Goal: Task Accomplishment & Management: Manage account settings

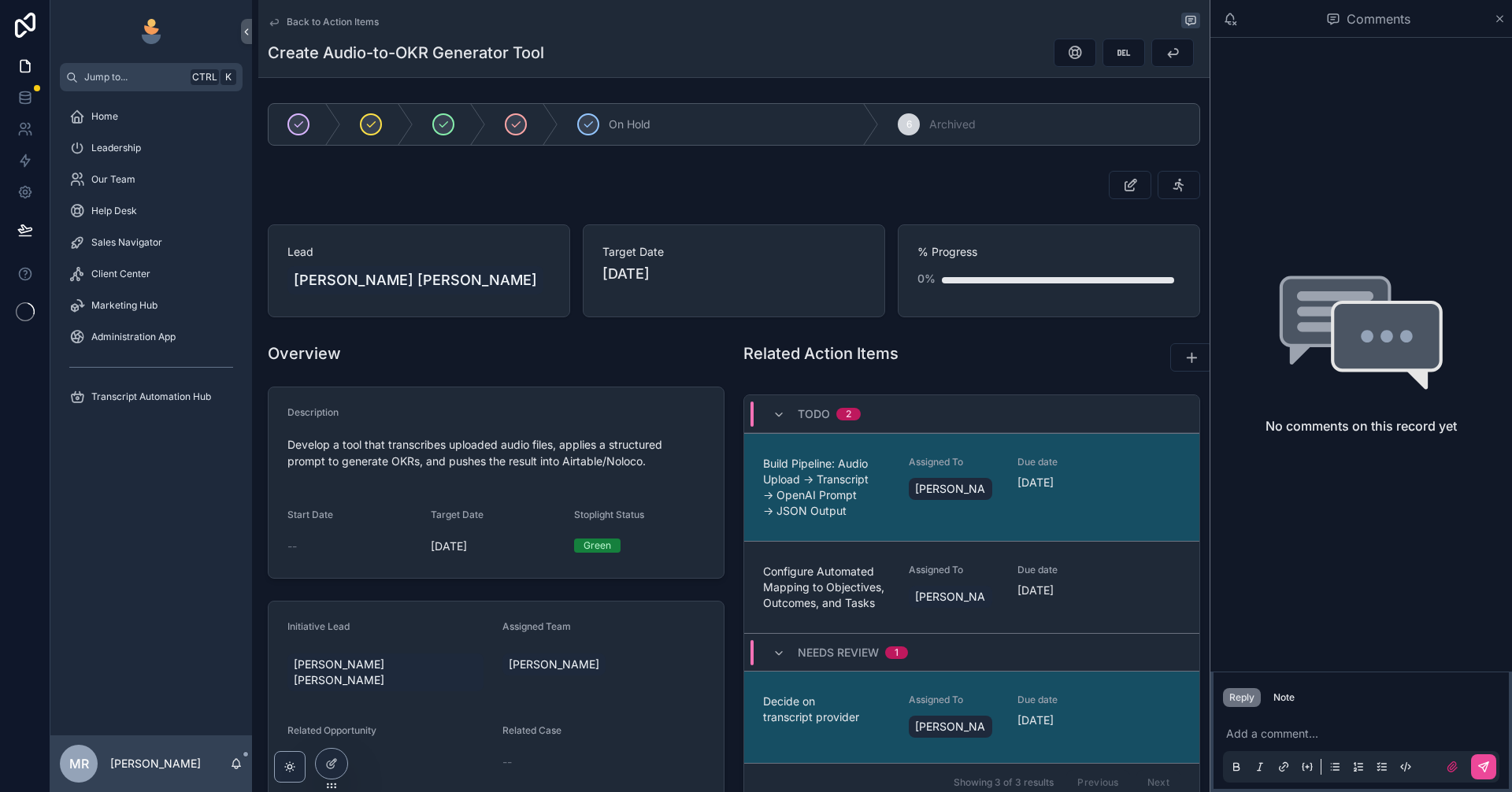
click at [1329, 737] on p "scrollable content" at bounding box center [1364, 733] width 276 height 15
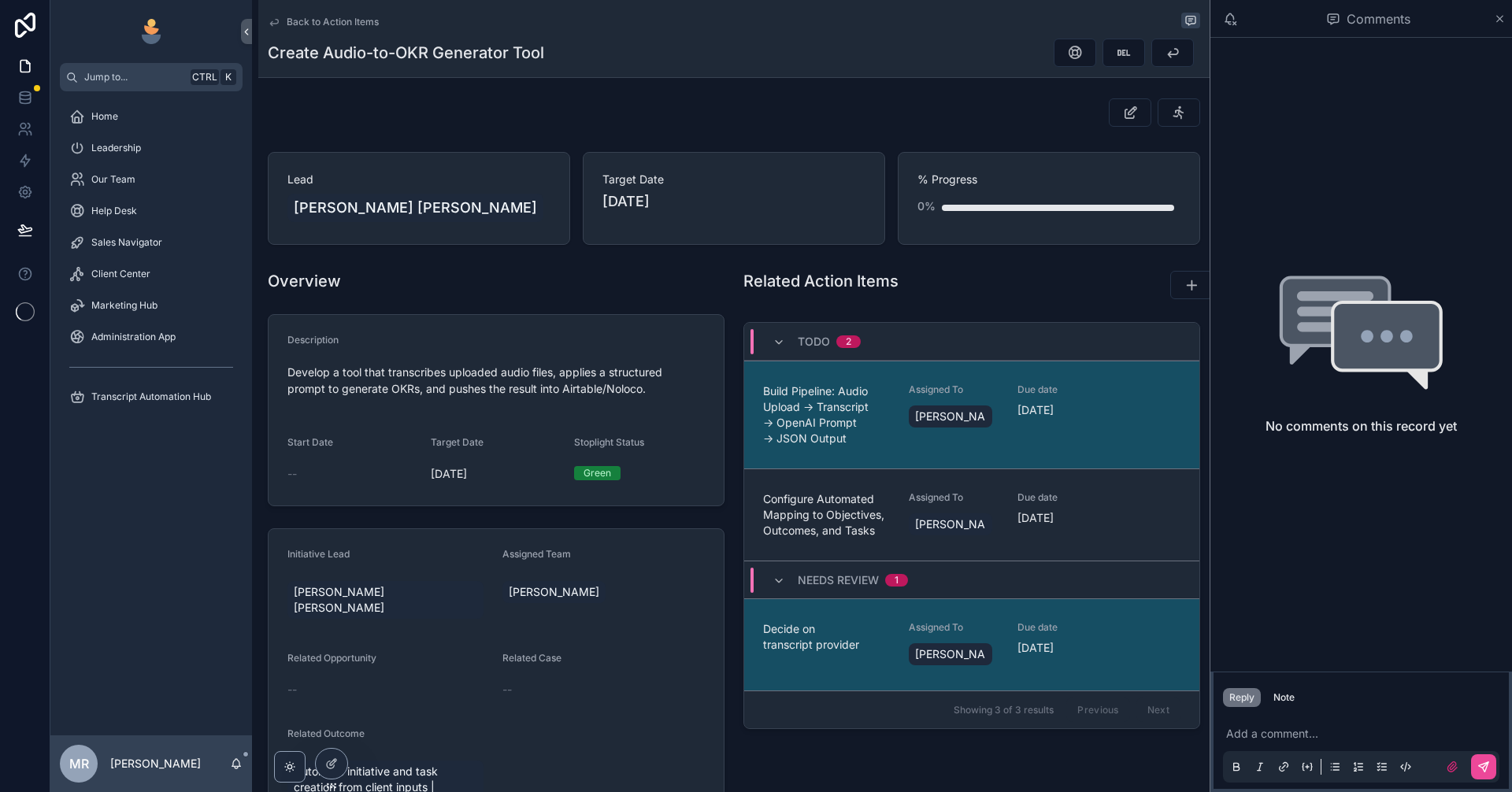
scroll to position [210, 0]
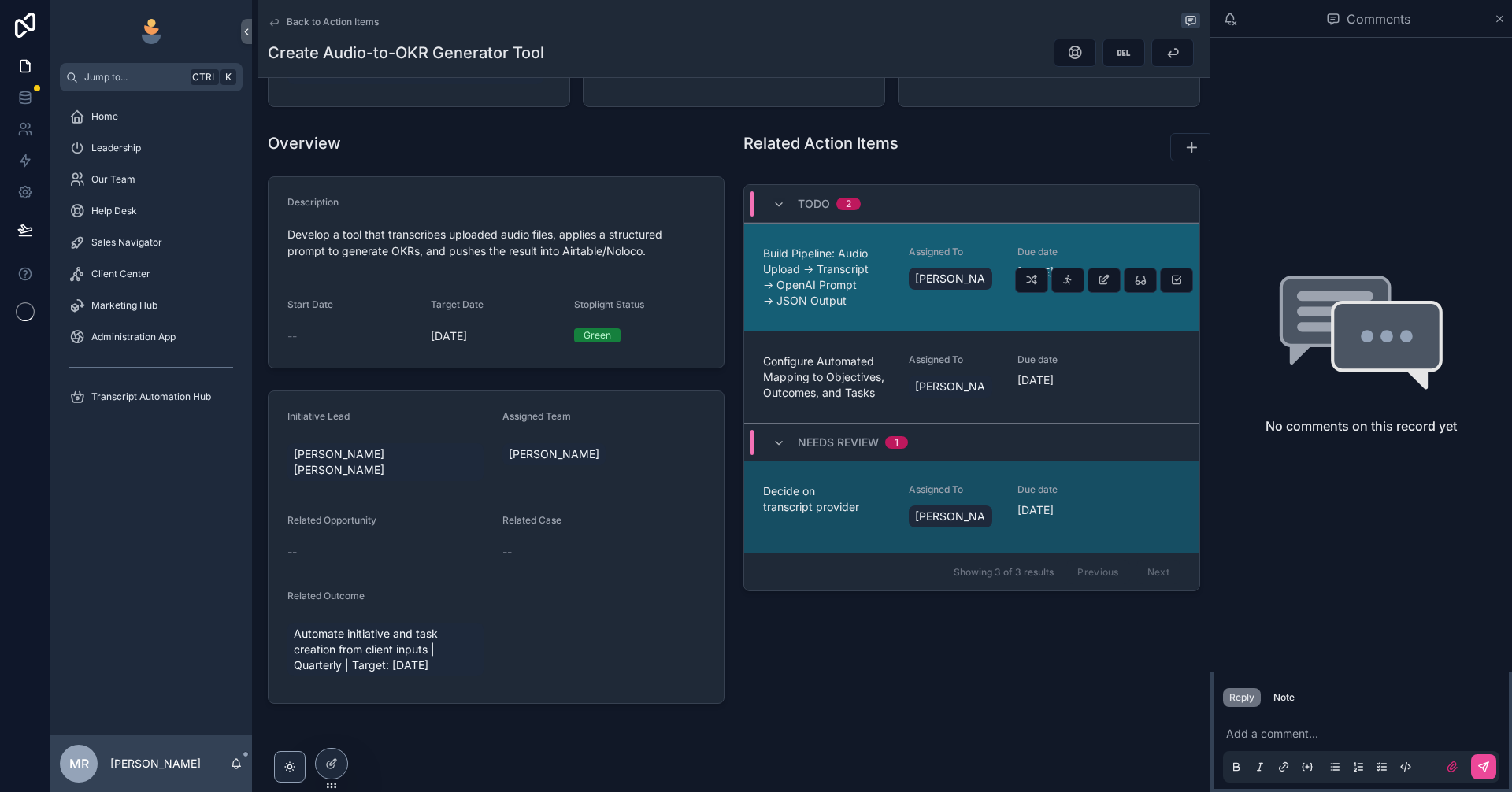
click at [817, 295] on span "Build Pipeline: Audio Upload → Transcript → OpenAI Prompt → JSON Output" at bounding box center [826, 277] width 126 height 63
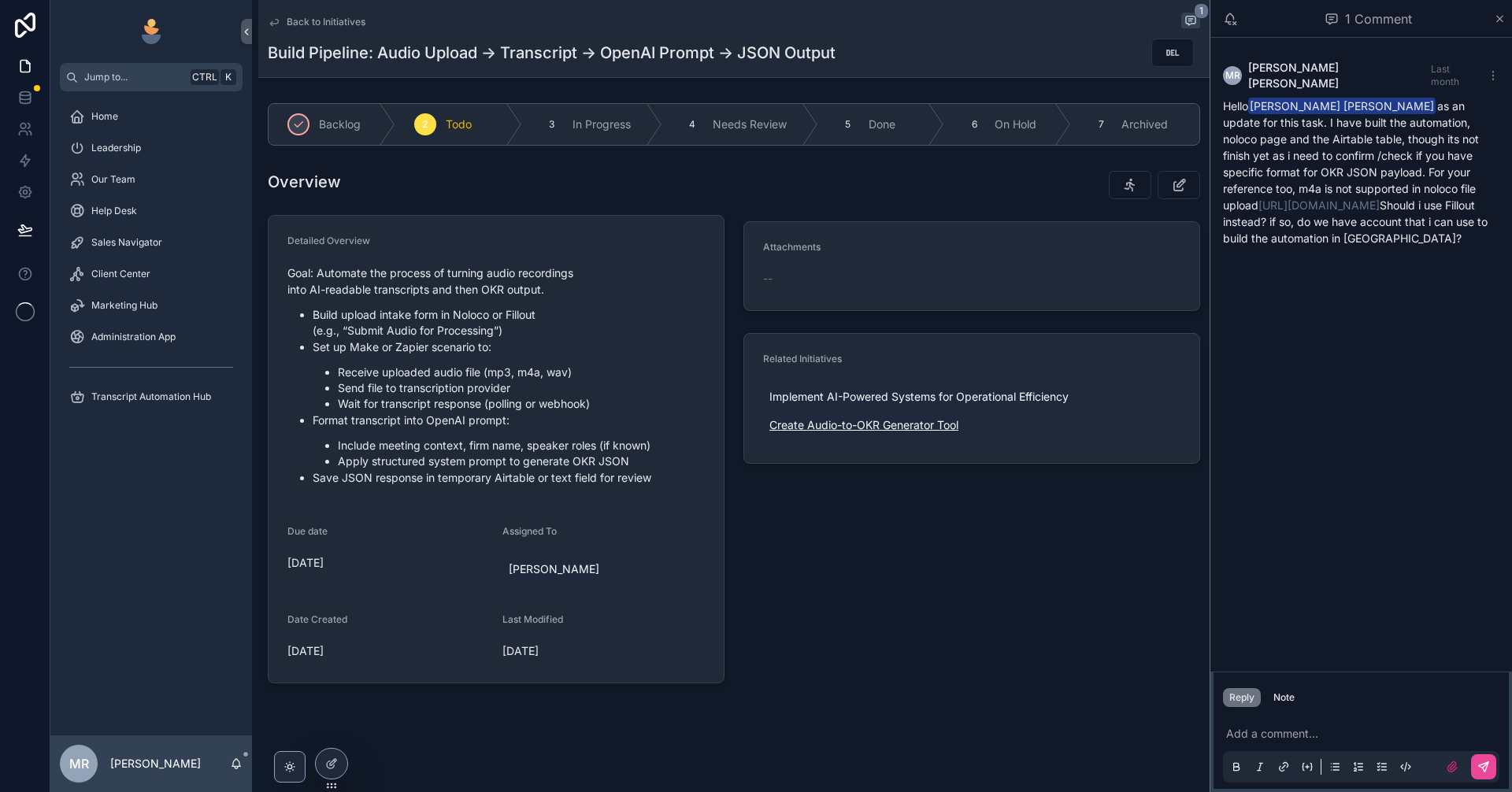
click at [886, 424] on span "Create Audio-to-OKR Generator Tool" at bounding box center [864, 425] width 189 height 15
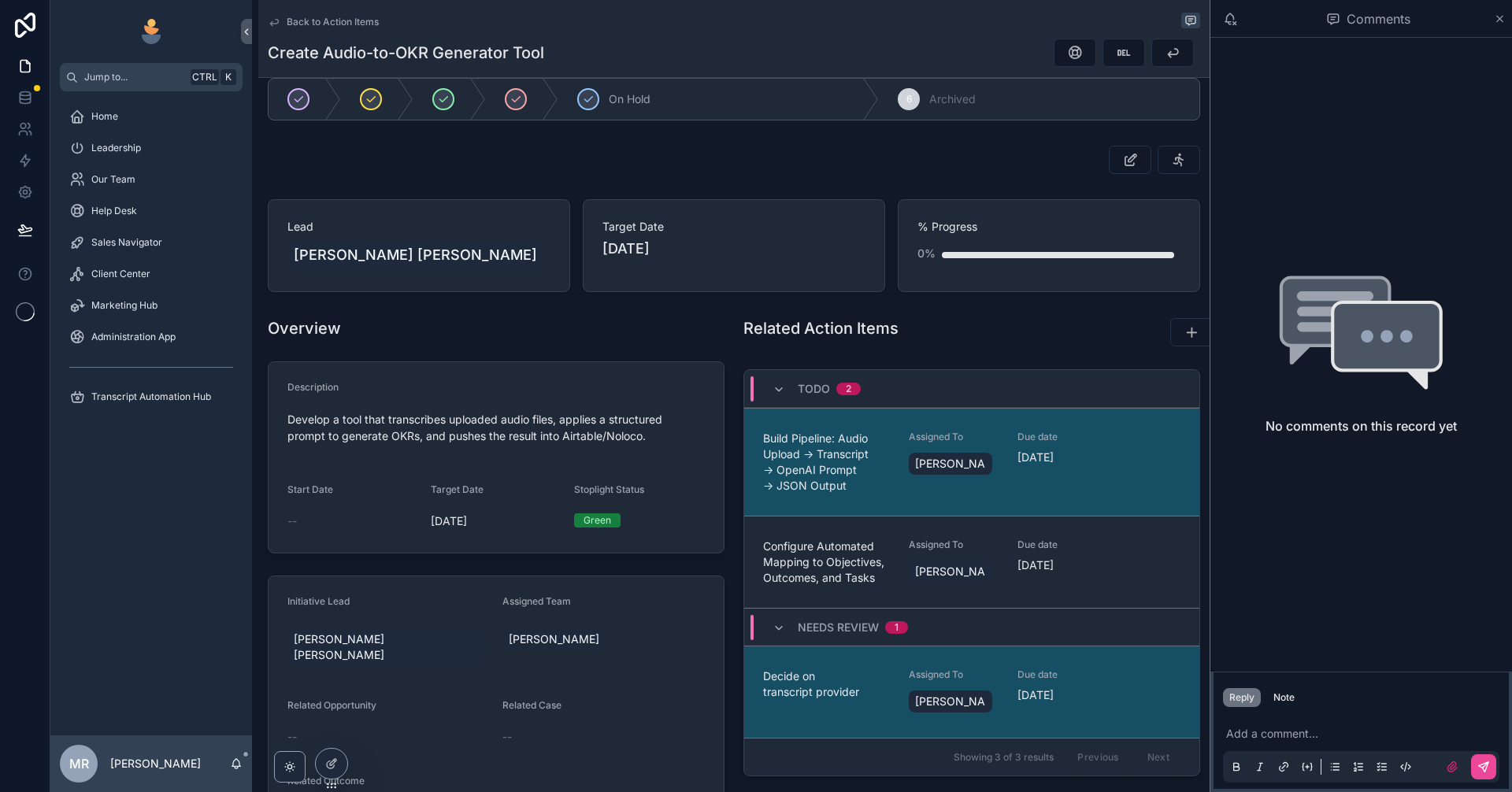
scroll to position [104, 0]
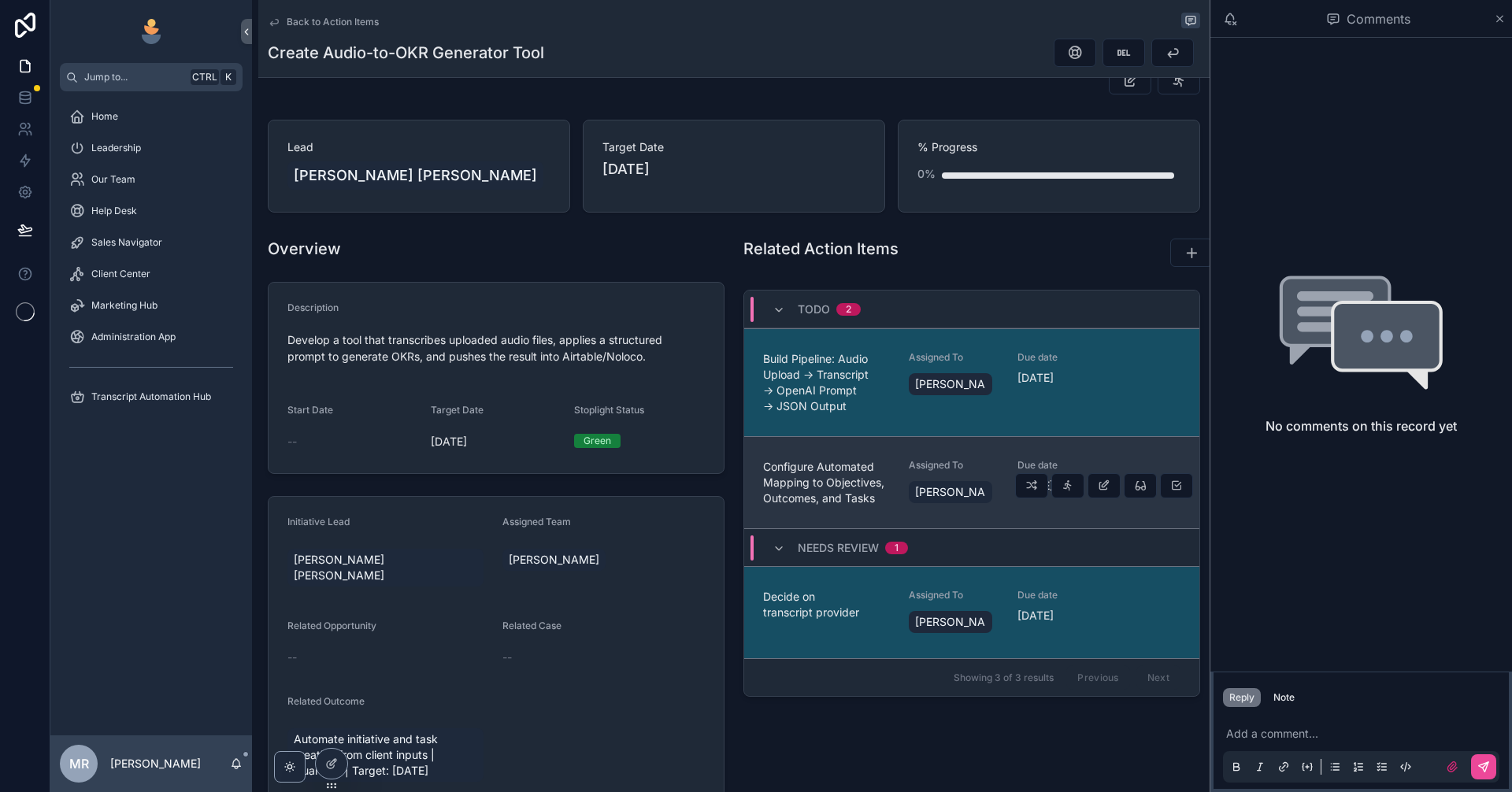
click at [825, 489] on span "Configure Automated Mapping to Objectives, Outcomes, and Tasks" at bounding box center [826, 483] width 126 height 47
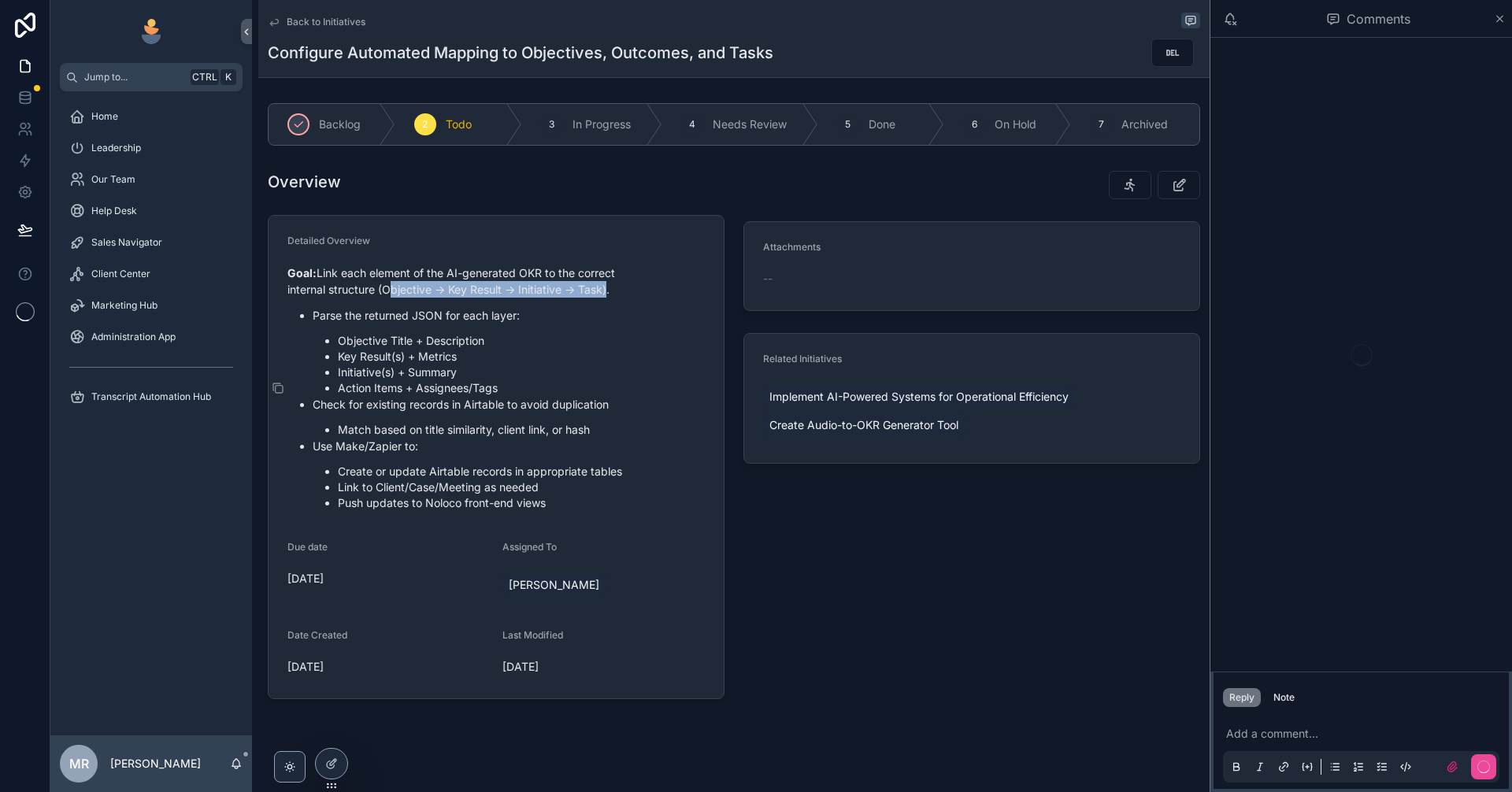
drag, startPoint x: 382, startPoint y: 287, endPoint x: 599, endPoint y: 292, distance: 217.1
click at [599, 292] on p "Goal: Link each element of the AI-generated OKR to the correct internal structu…" at bounding box center [496, 281] width 418 height 33
copy p "Objective → Key Result → Initiative → Task"
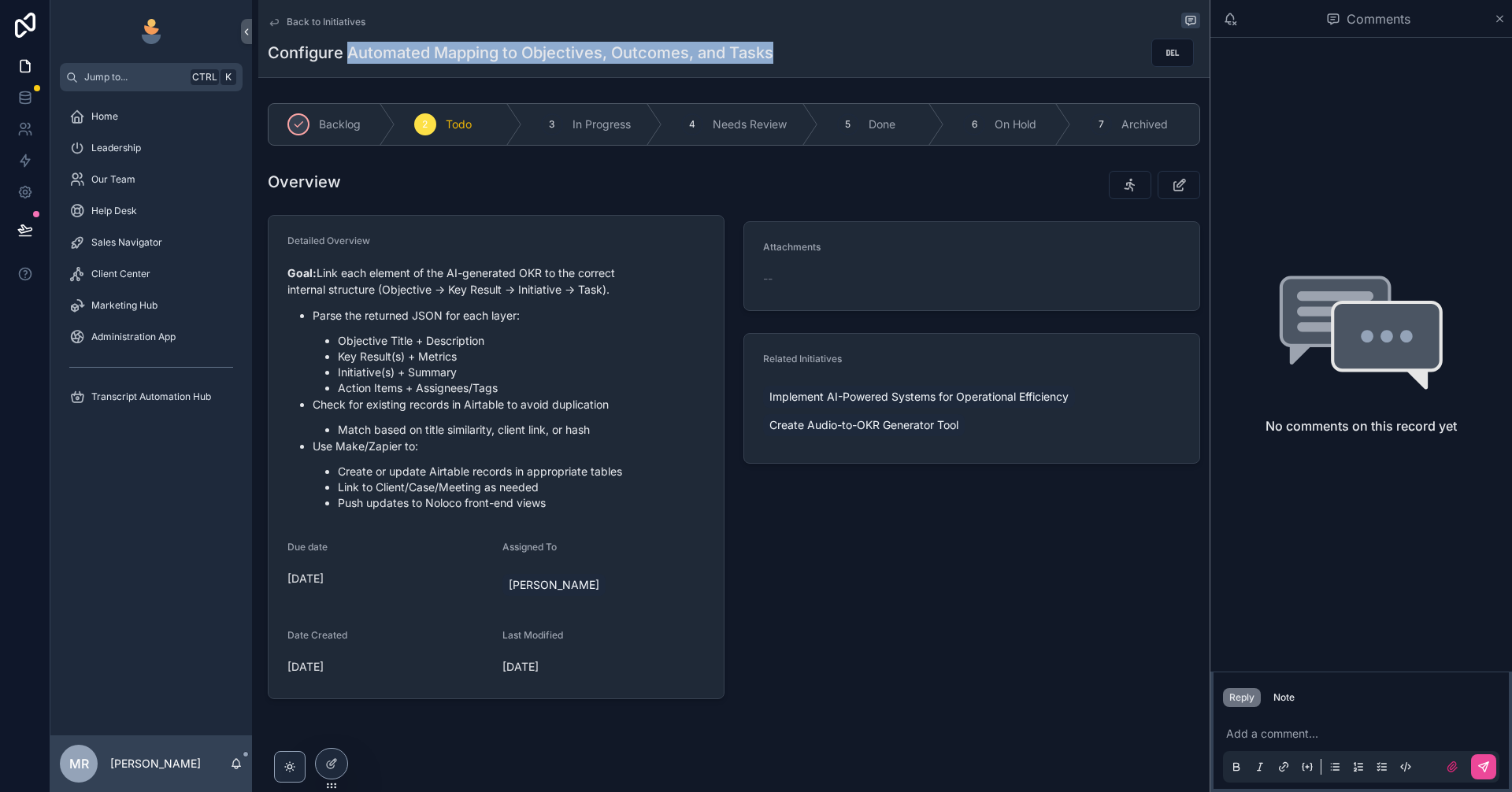
drag, startPoint x: 348, startPoint y: 54, endPoint x: 795, endPoint y: 62, distance: 447.1
click at [795, 62] on div "Configure Automated Mapping to Objectives, Outcomes, and Tasks" at bounding box center [733, 52] width 932 height 30
copy h1 "Automated Mapping to Objectives, Outcomes, and Tasks"
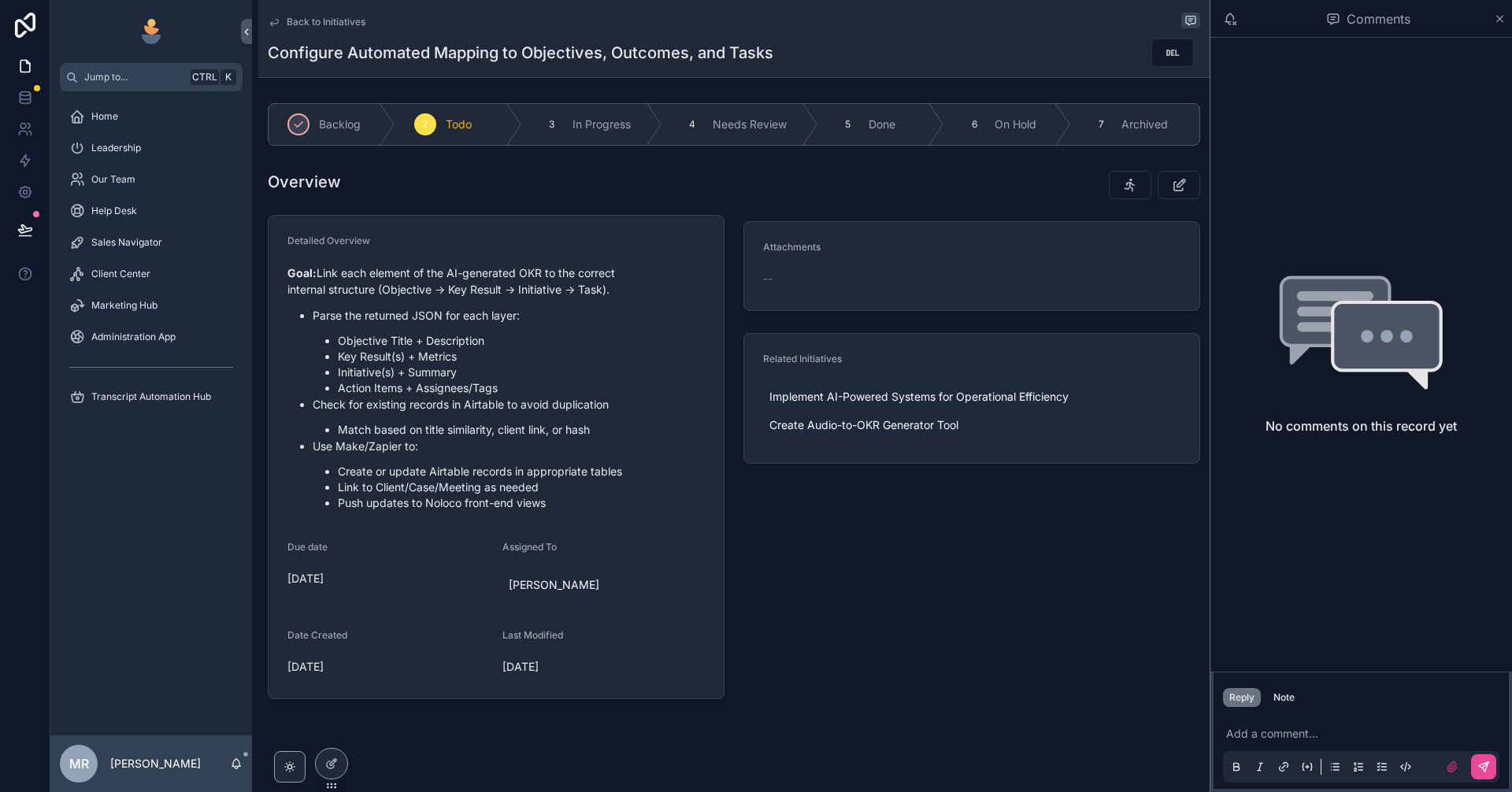
click at [854, 617] on div "Attachments -- Related Initiatives Implement AI-Powered Systems for Operational…" at bounding box center [971, 435] width 475 height 541
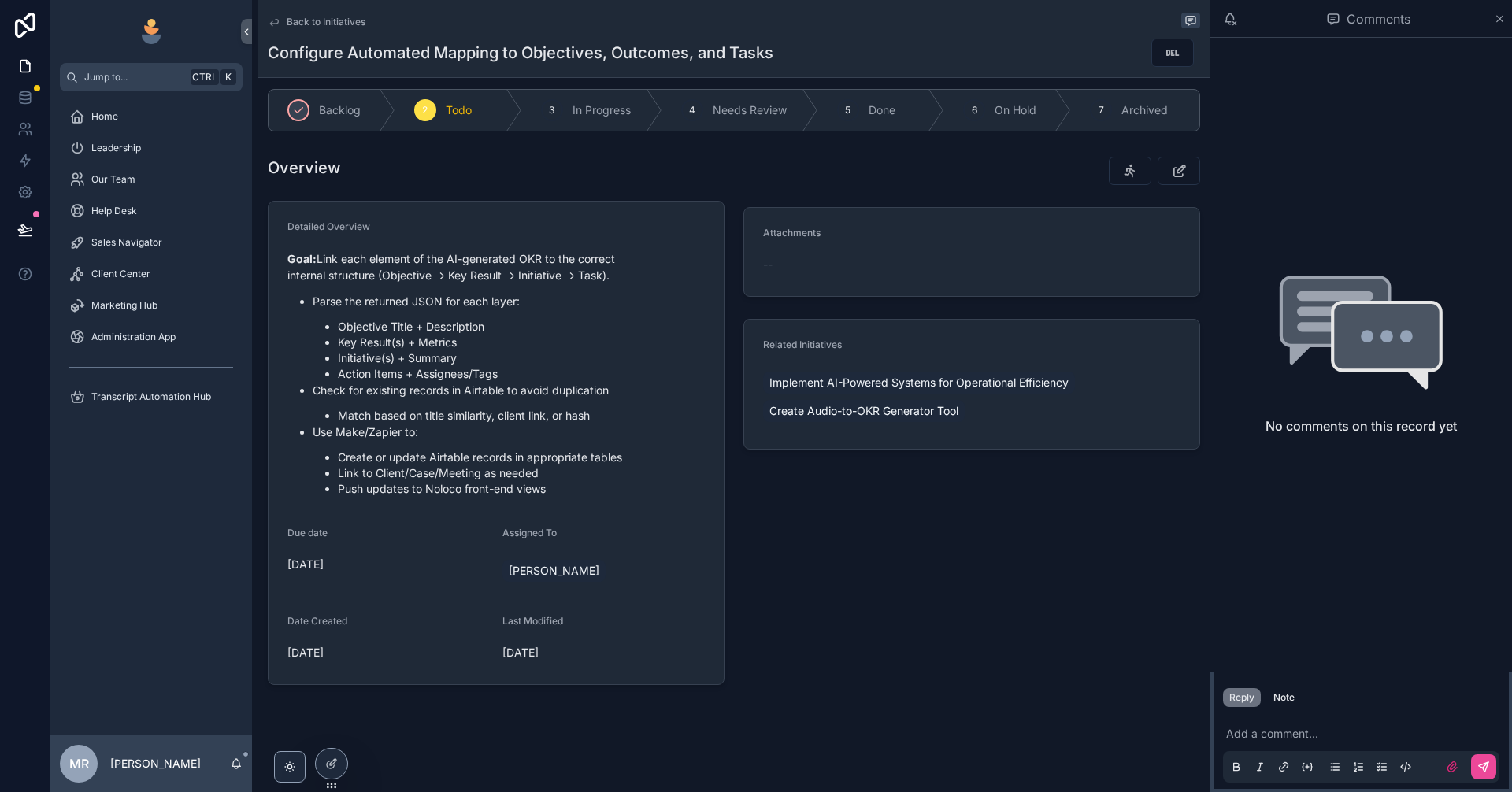
click at [310, 11] on div "Back to Initiatives Configure Automated Mapping to Objectives, Outcomes, and Ta…" at bounding box center [733, 38] width 932 height 77
click at [304, 23] on span "Back to Initiatives" at bounding box center [326, 21] width 79 height 12
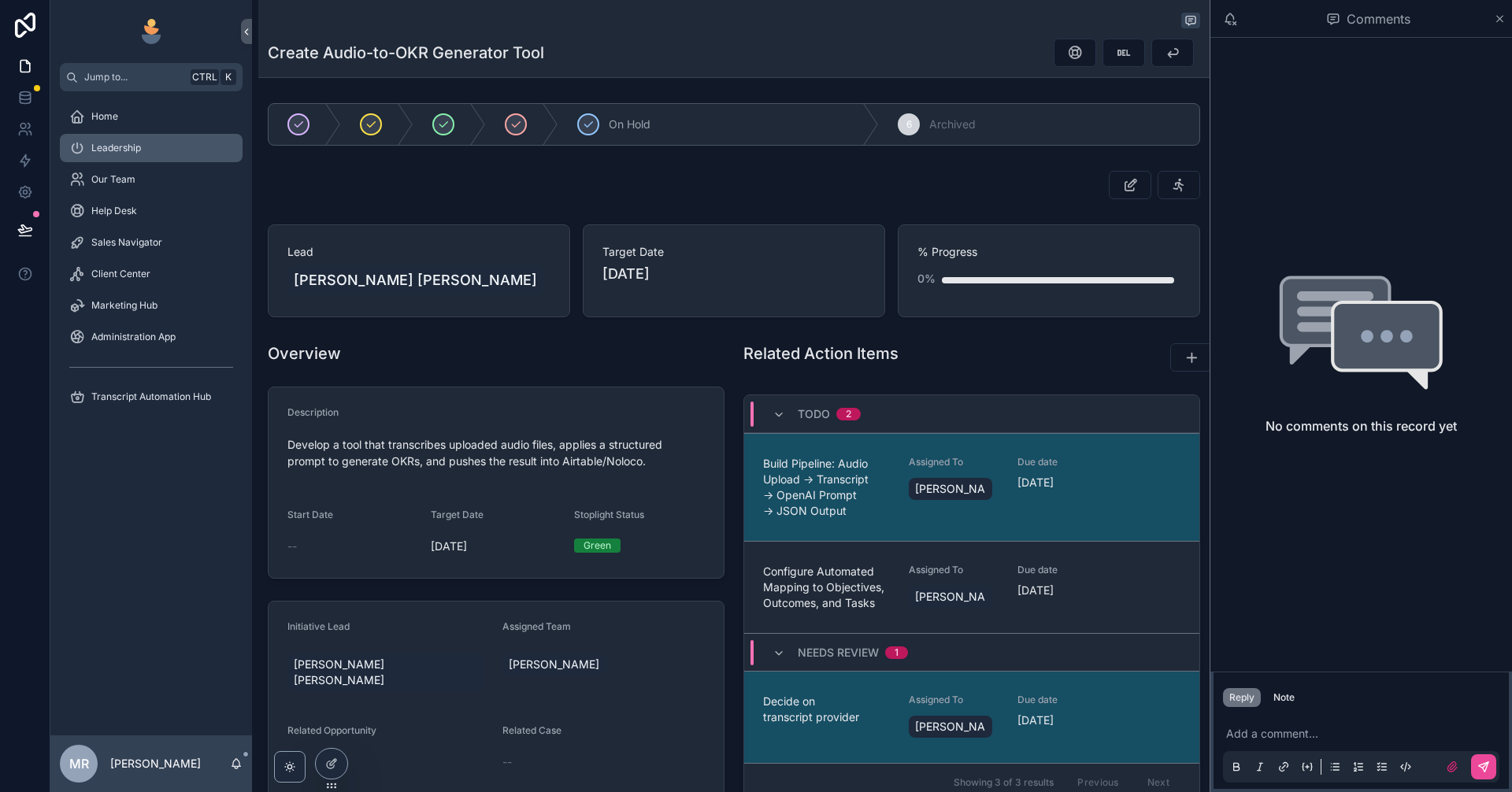
click at [139, 147] on span "Leadership" at bounding box center [116, 148] width 50 height 12
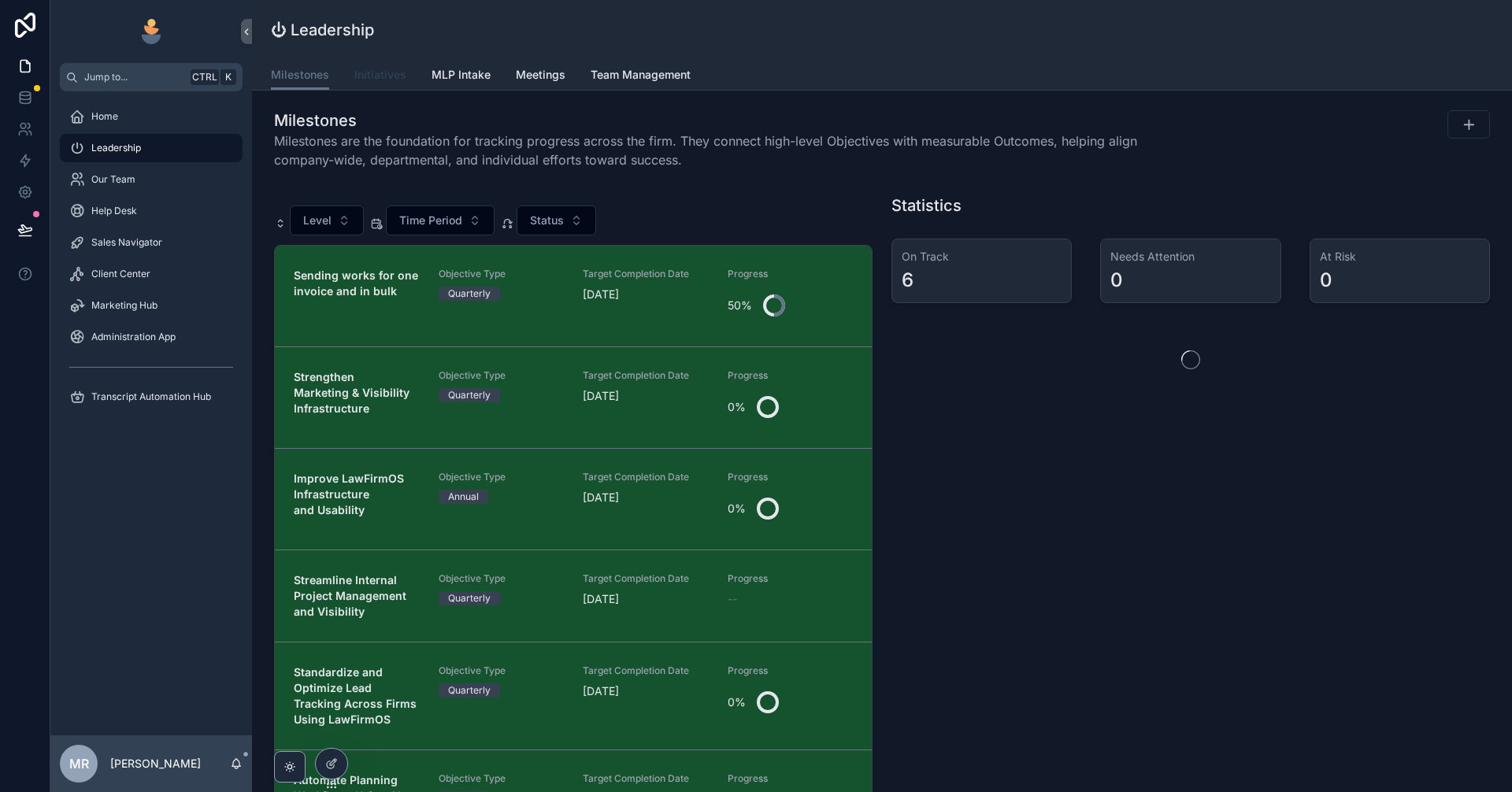
click at [384, 74] on span "Initiatives" at bounding box center [381, 74] width 52 height 15
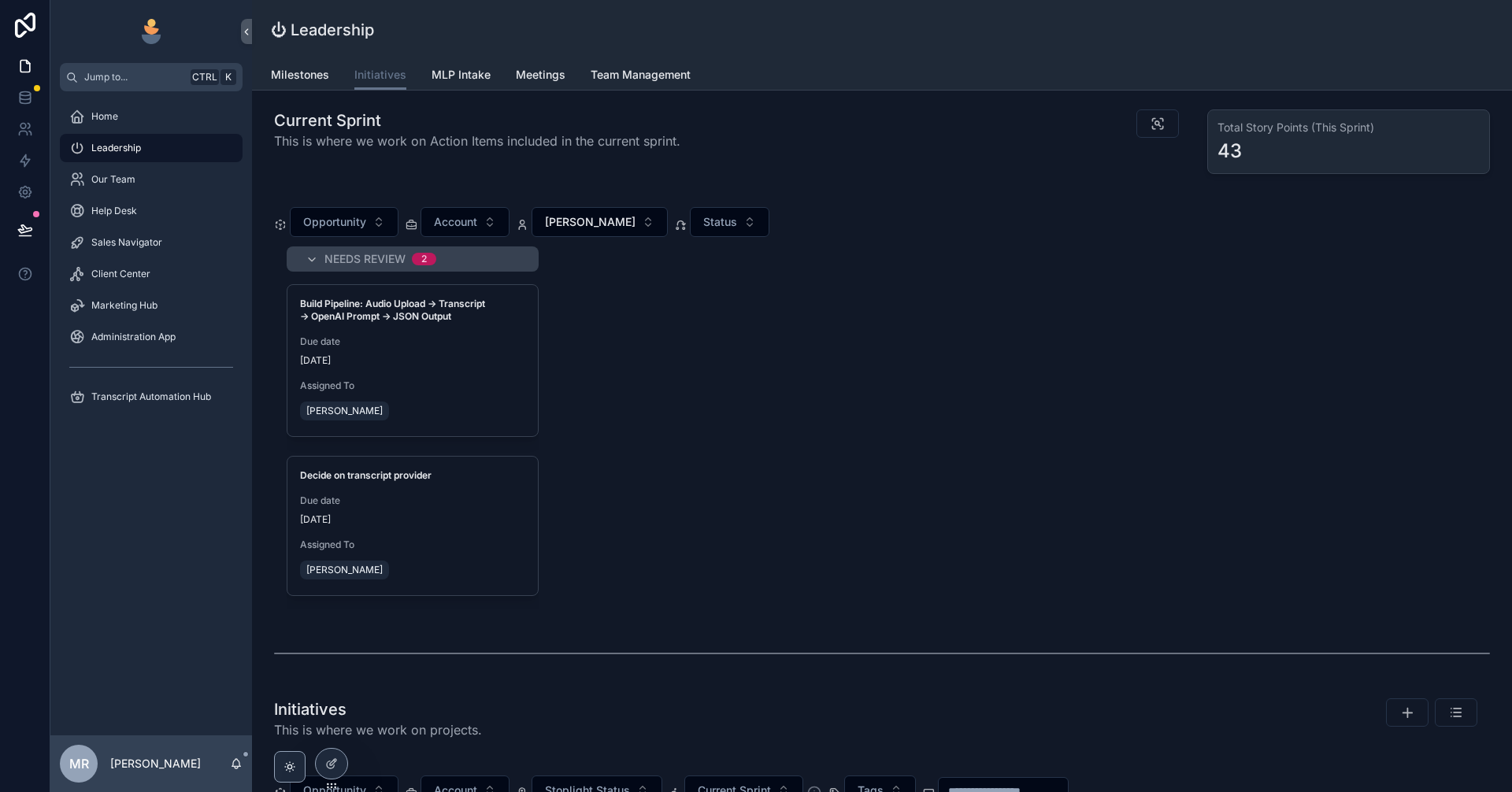
click at [357, 257] on span "Needs Review" at bounding box center [365, 259] width 81 height 15
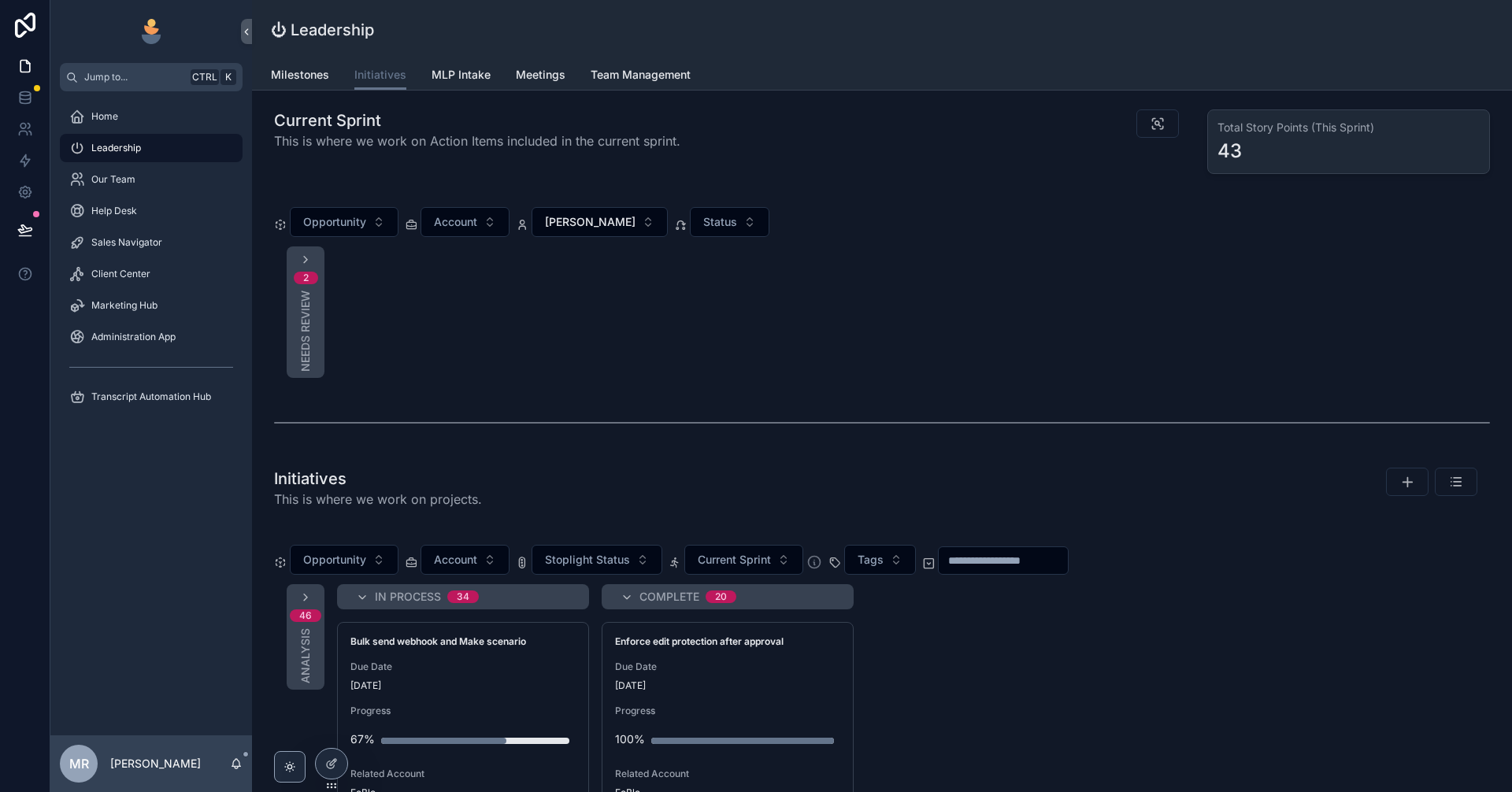
click at [329, 489] on h1 "Initiatives" at bounding box center [378, 479] width 208 height 22
click at [316, 312] on div "2 Needs Review" at bounding box center [306, 312] width 38 height 131
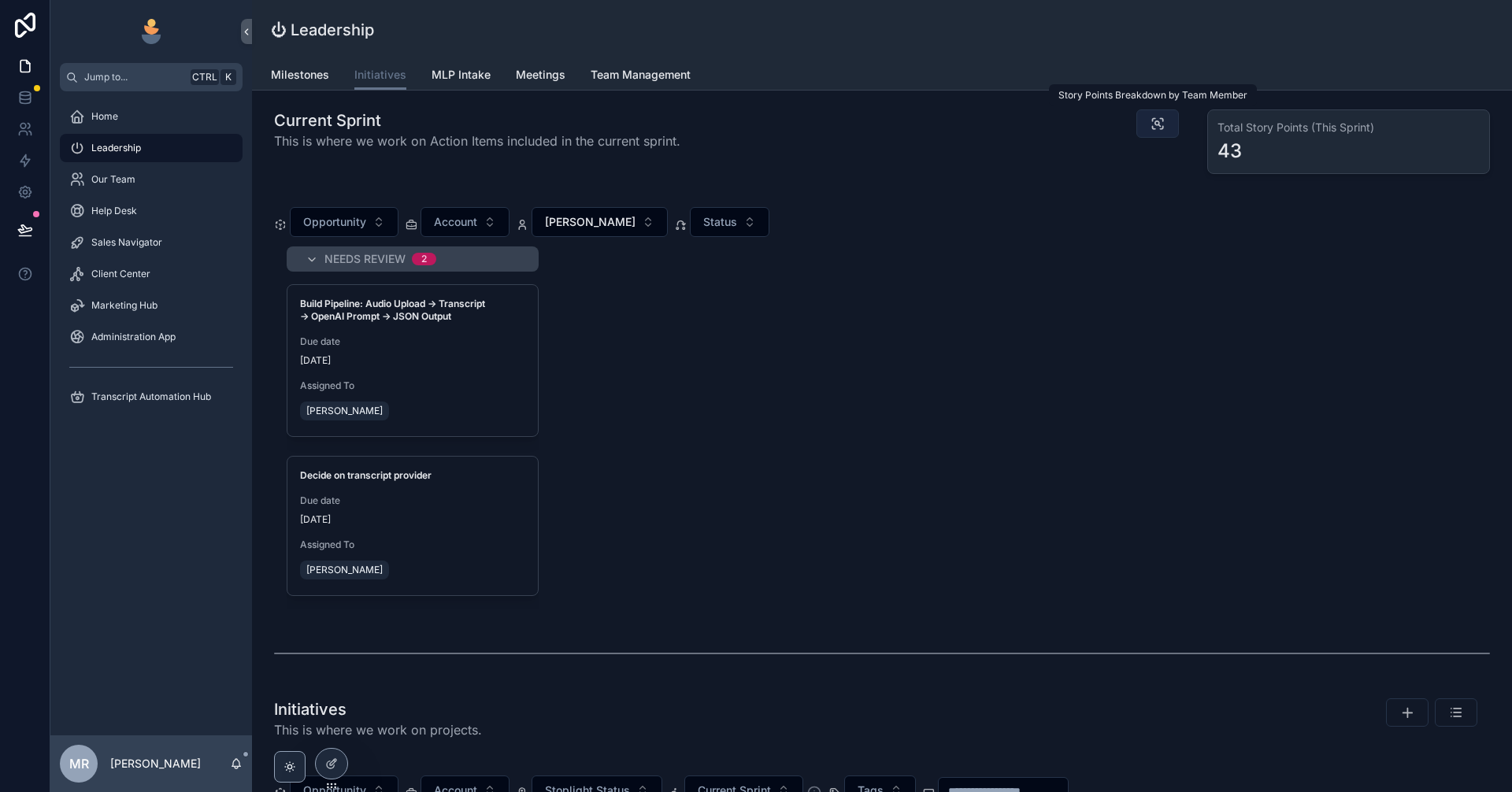
click at [1142, 119] on button "scrollable content" at bounding box center [1157, 123] width 42 height 29
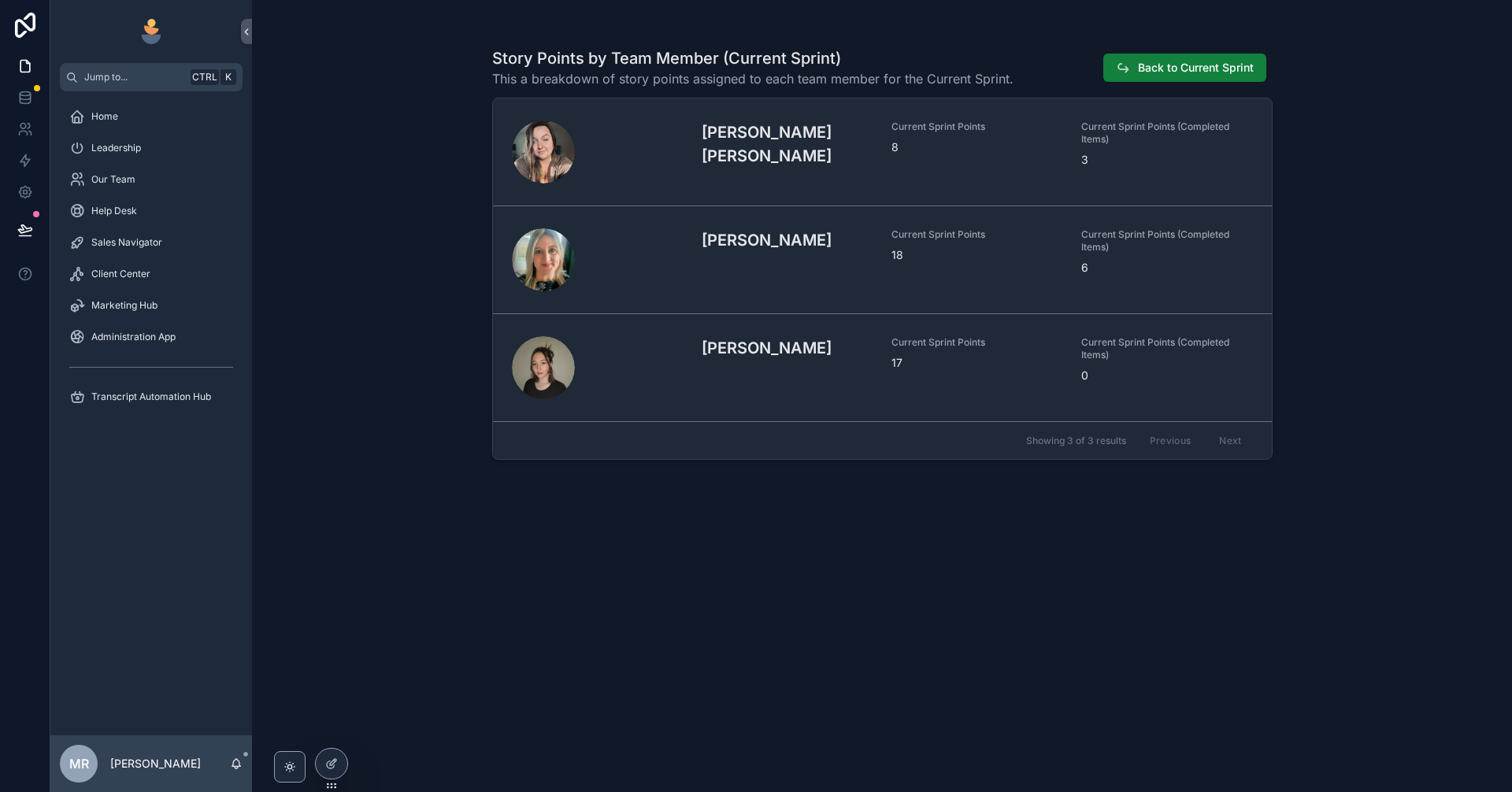
click at [1149, 63] on span "Back to Current Sprint" at bounding box center [1196, 67] width 116 height 15
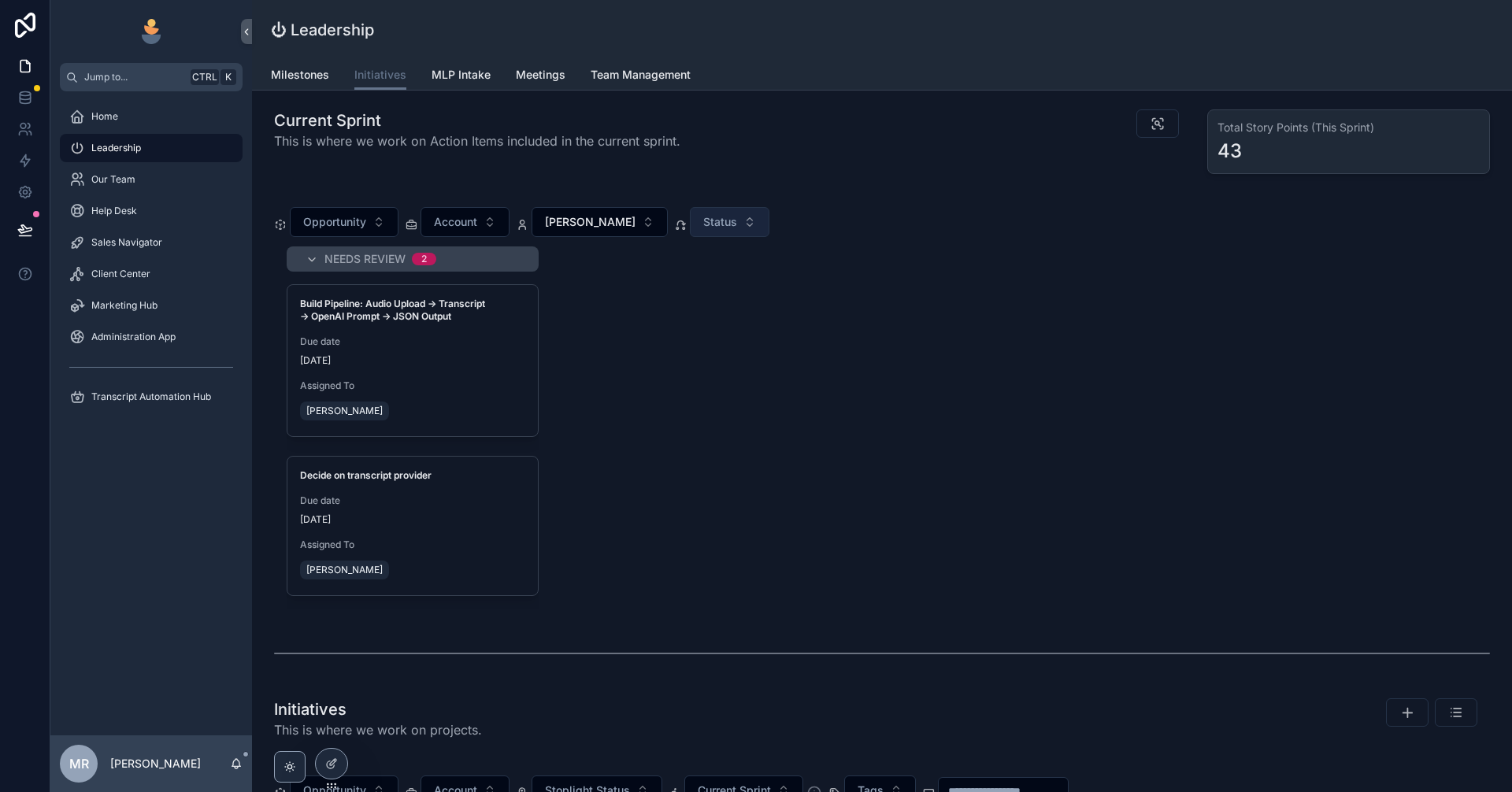
click at [726, 228] on span "Status" at bounding box center [720, 222] width 34 height 15
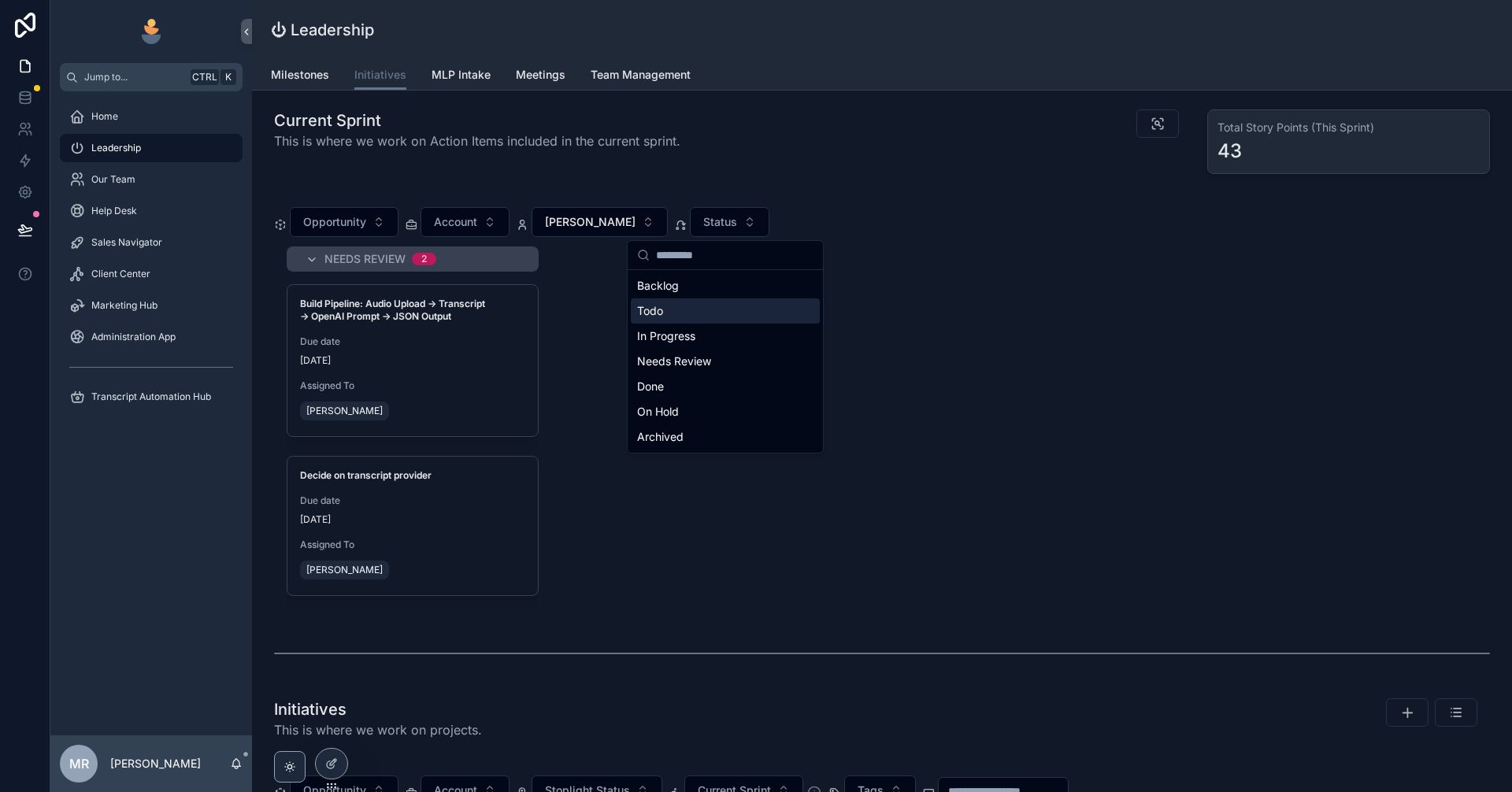
click at [683, 308] on div "Todo" at bounding box center [726, 311] width 189 height 25
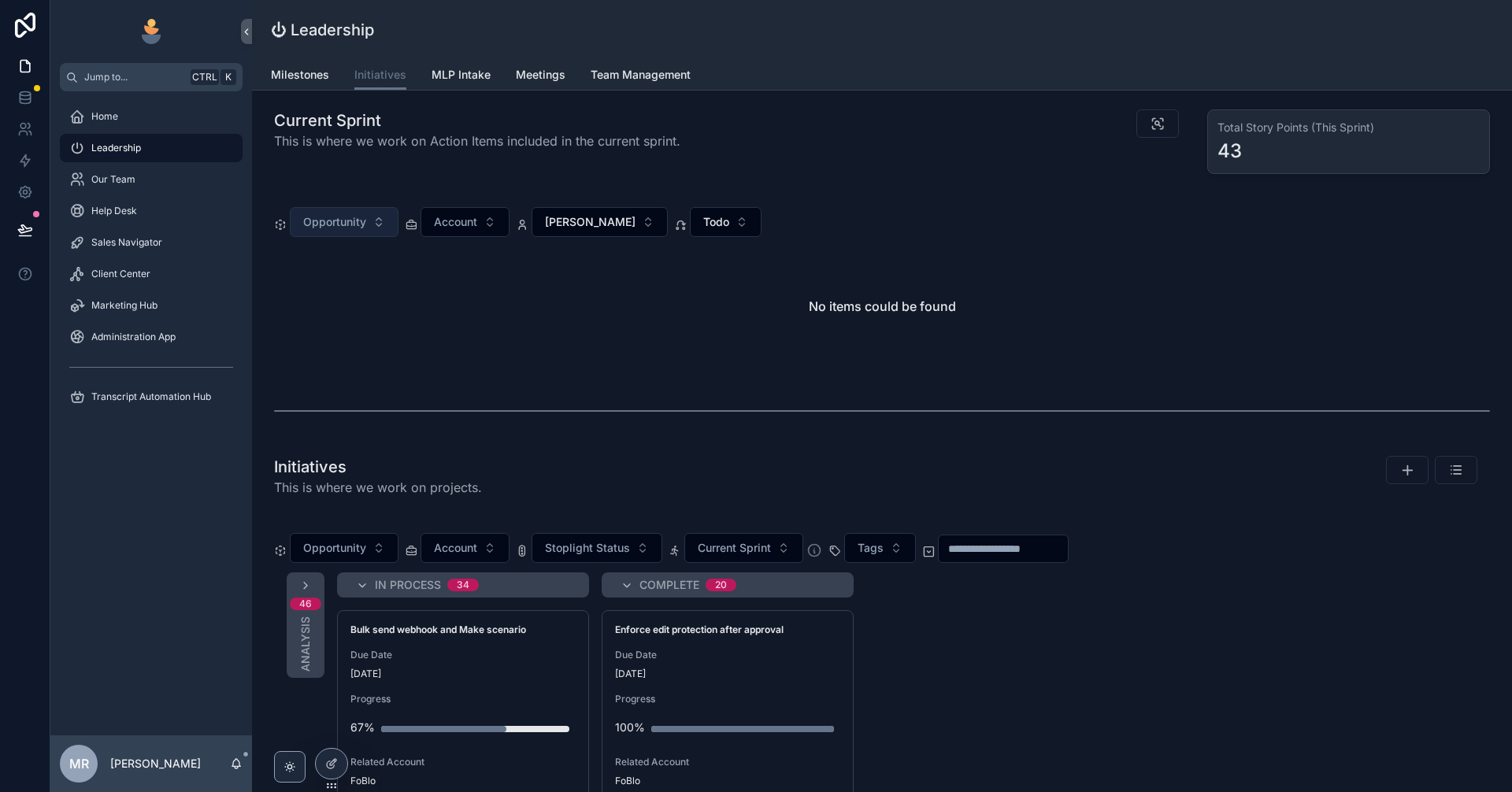
click at [359, 222] on span "Opportunity" at bounding box center [334, 222] width 63 height 15
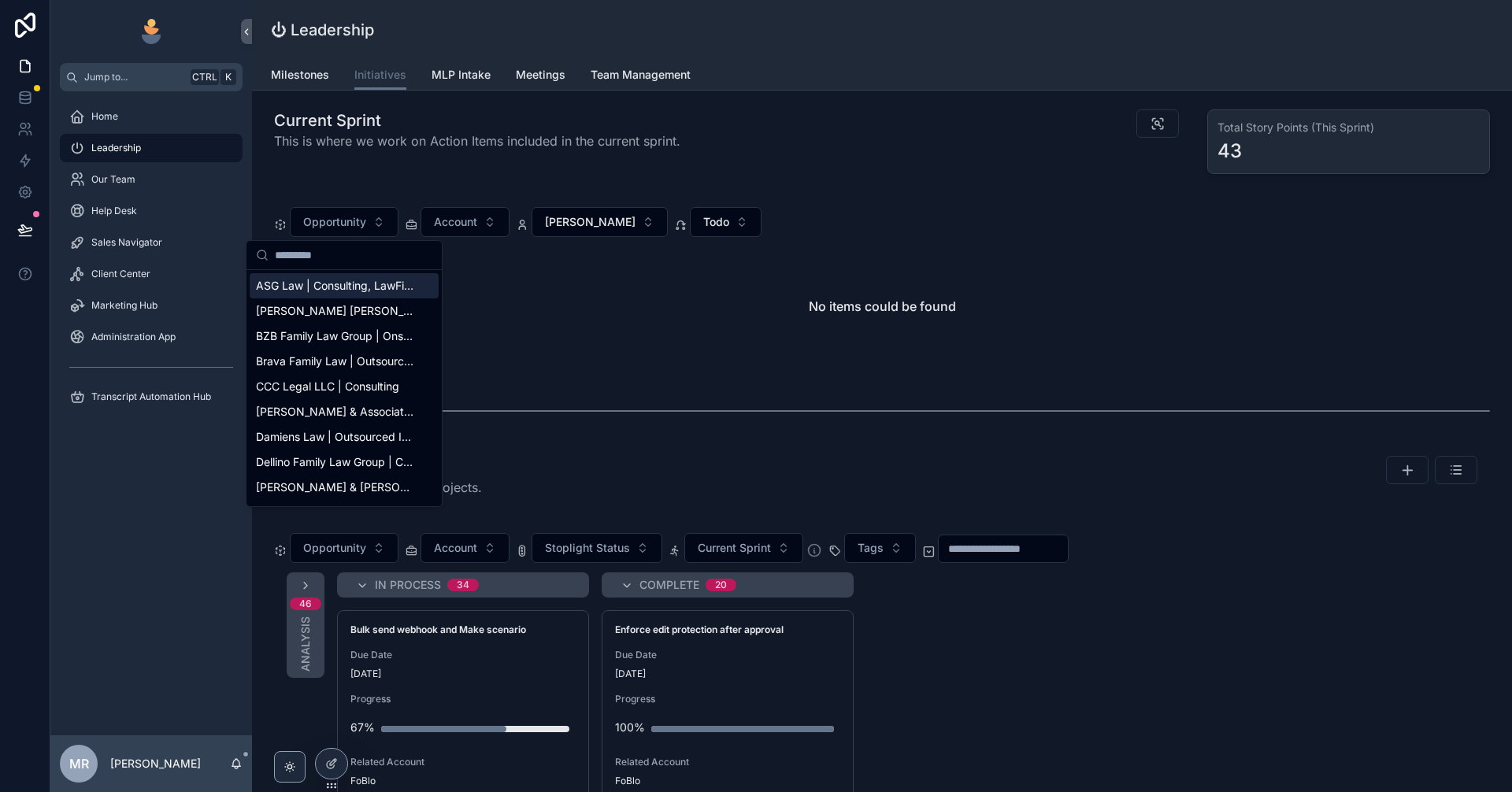
click at [363, 261] on input "scrollable content" at bounding box center [353, 254] width 157 height 29
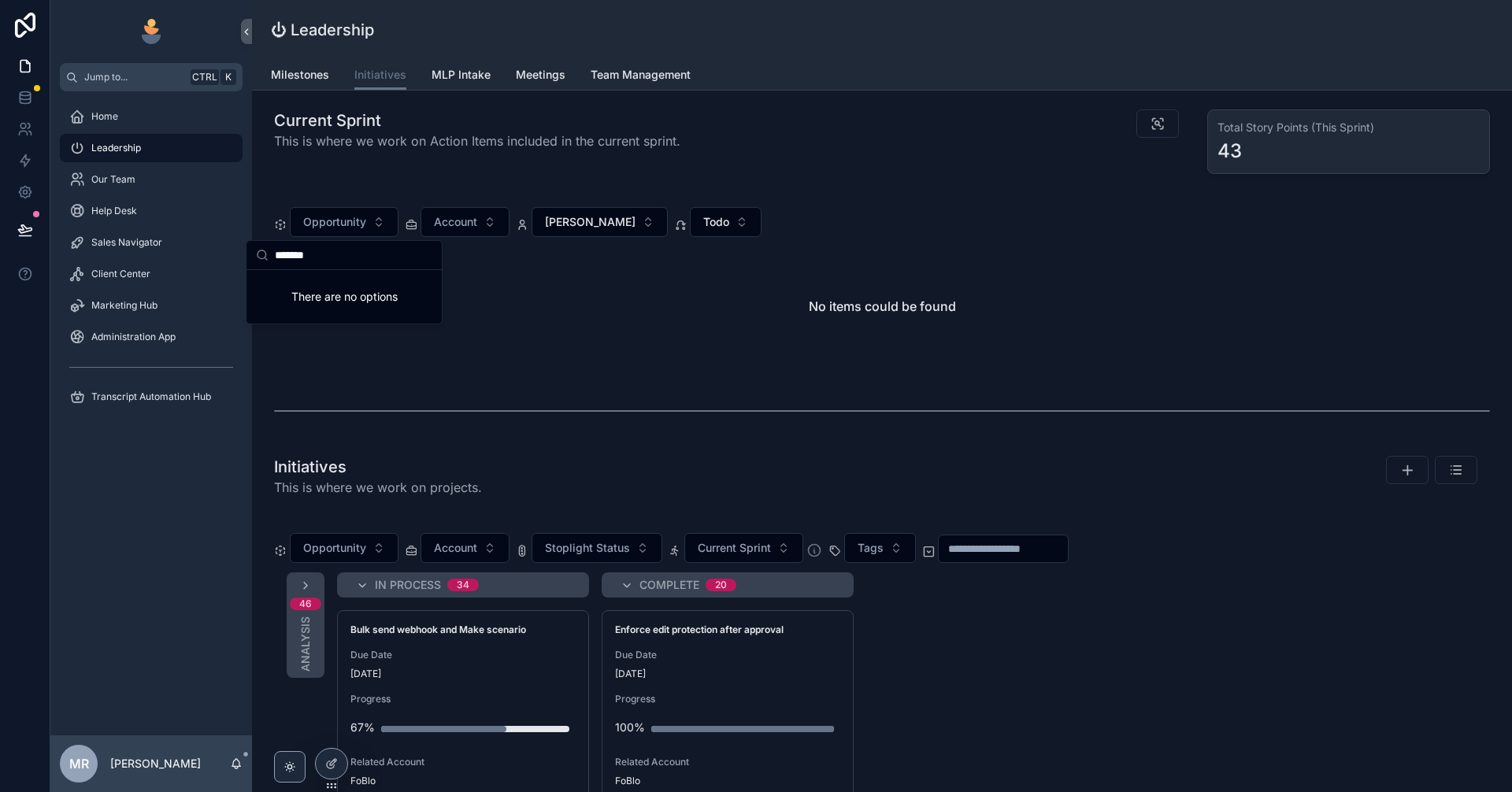
type input "********"
click at [374, 251] on input "********" at bounding box center [353, 254] width 157 height 29
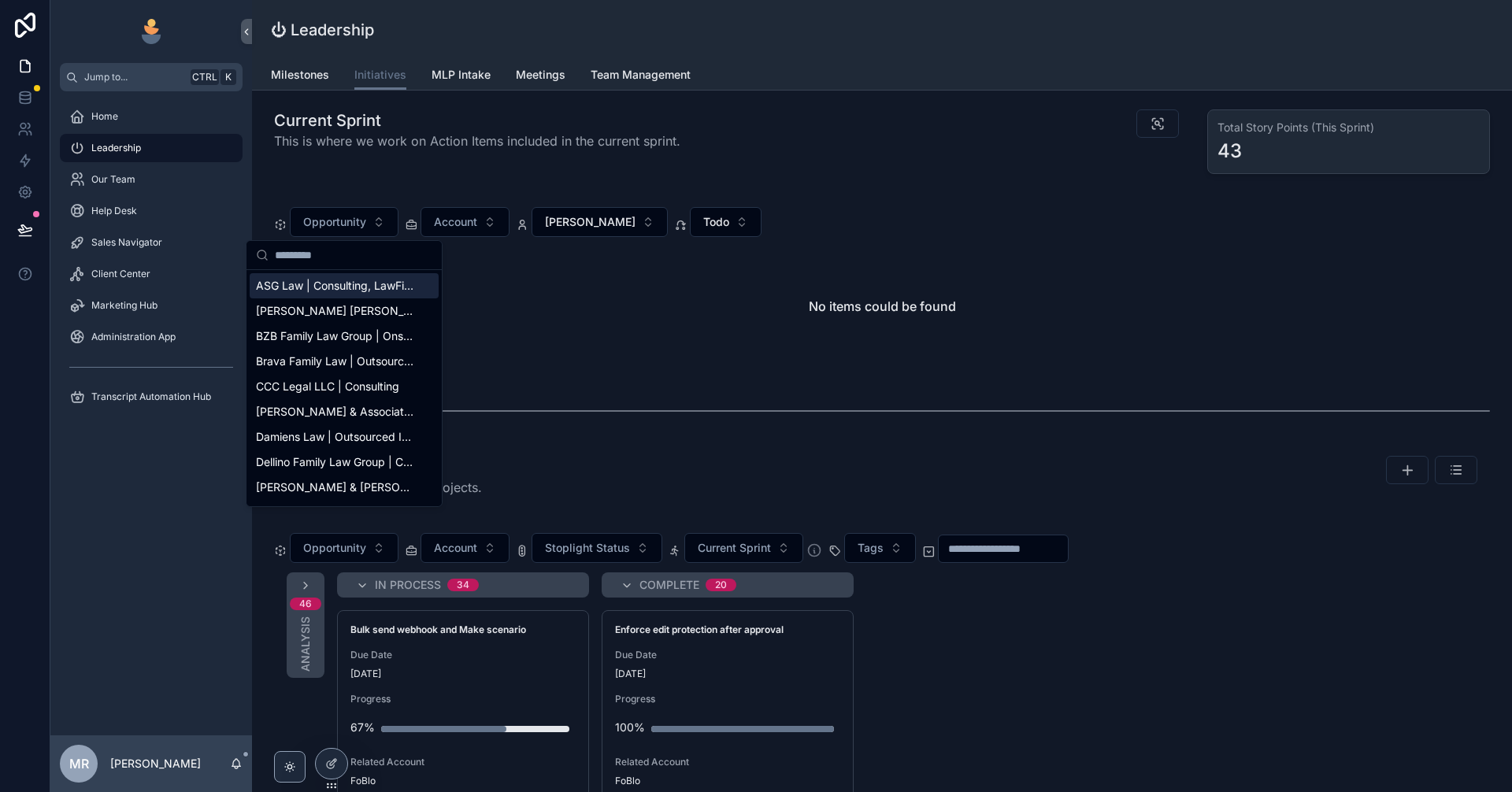
click at [949, 190] on div "Opportunity Account [PERSON_NAME] Todo No items could be found" at bounding box center [882, 281] width 1235 height 183
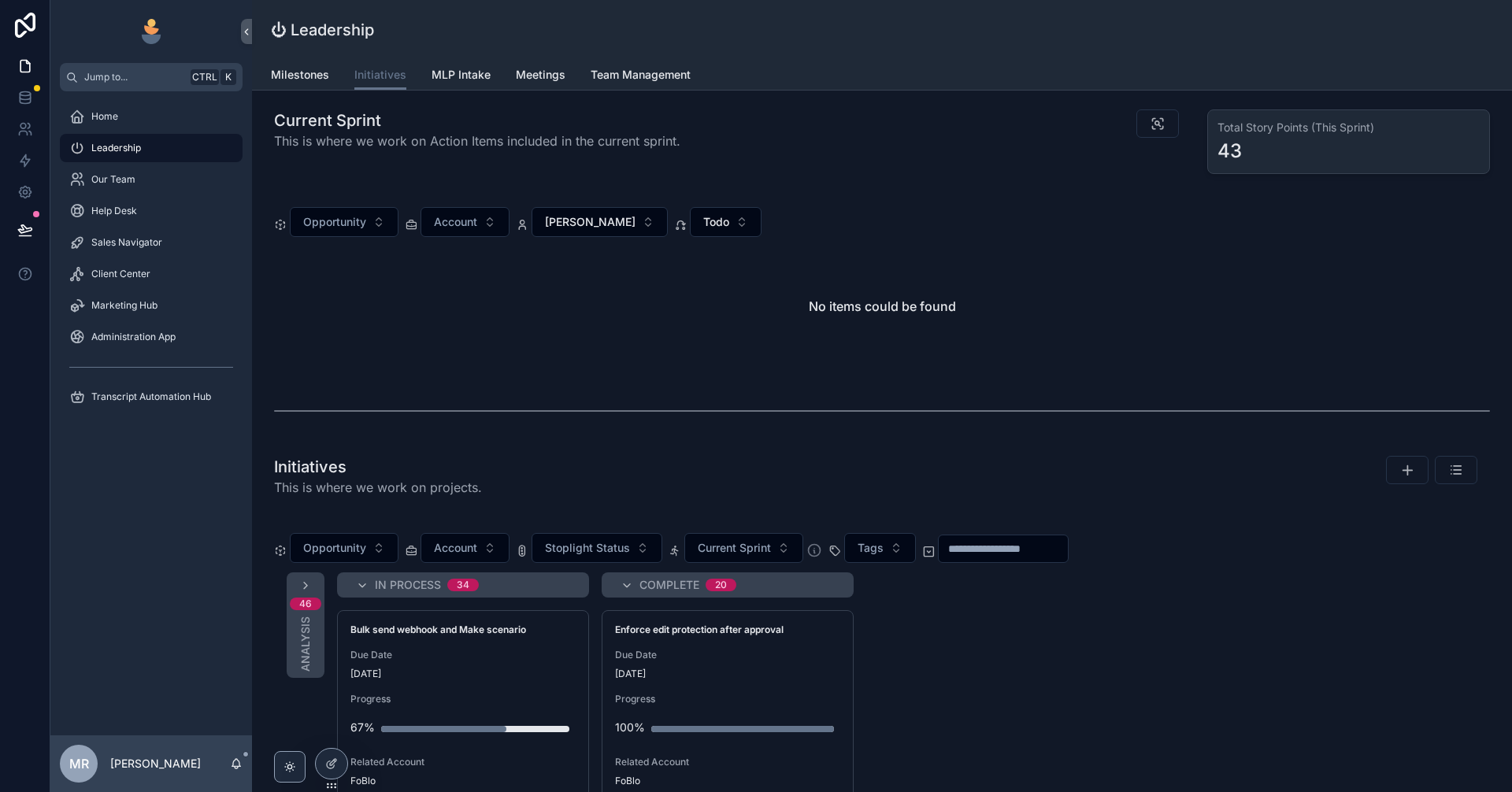
scroll to position [0, 1089]
click at [703, 223] on span "Todo" at bounding box center [716, 222] width 26 height 15
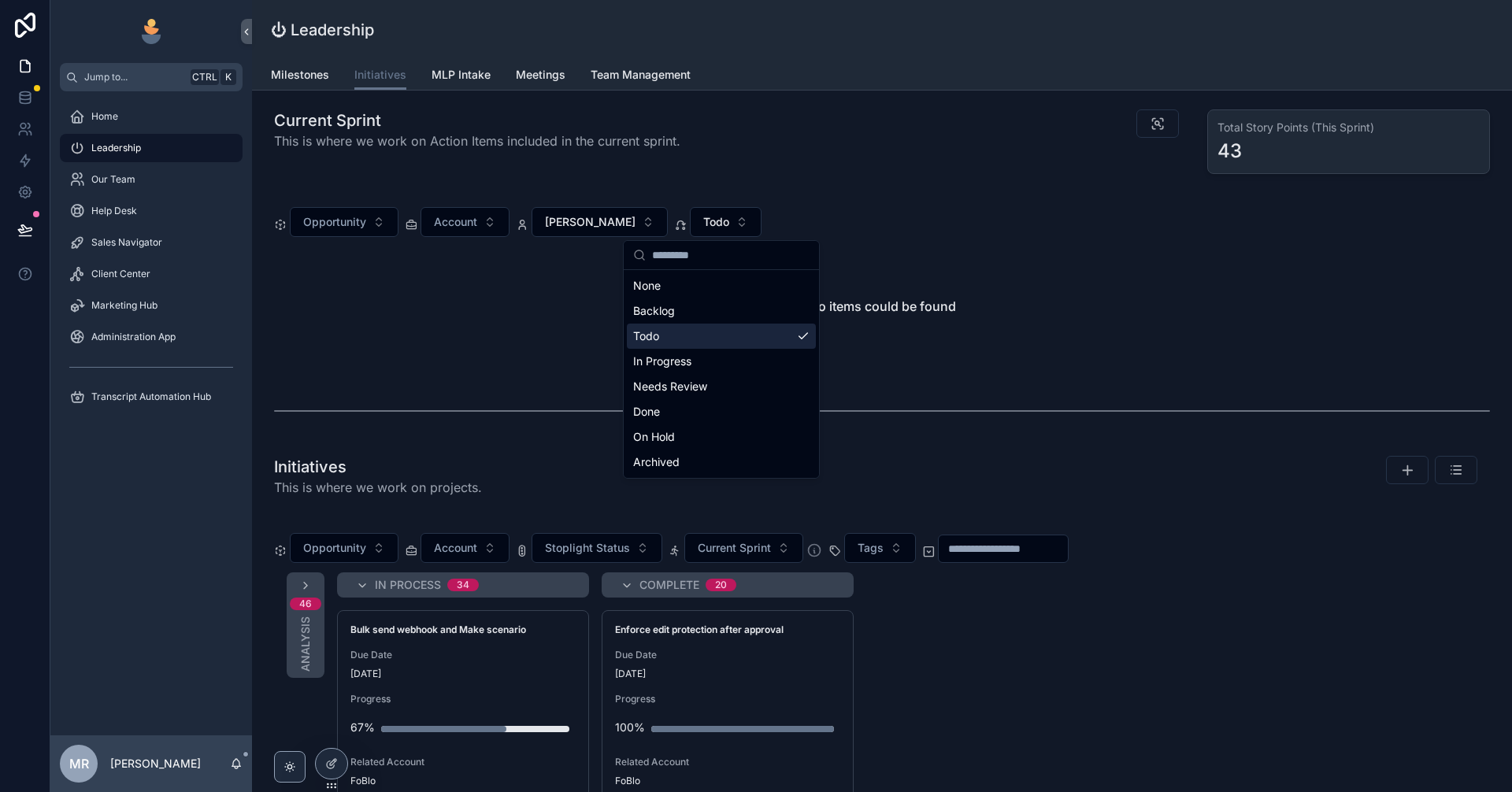
click at [746, 343] on div "Todo" at bounding box center [722, 336] width 189 height 25
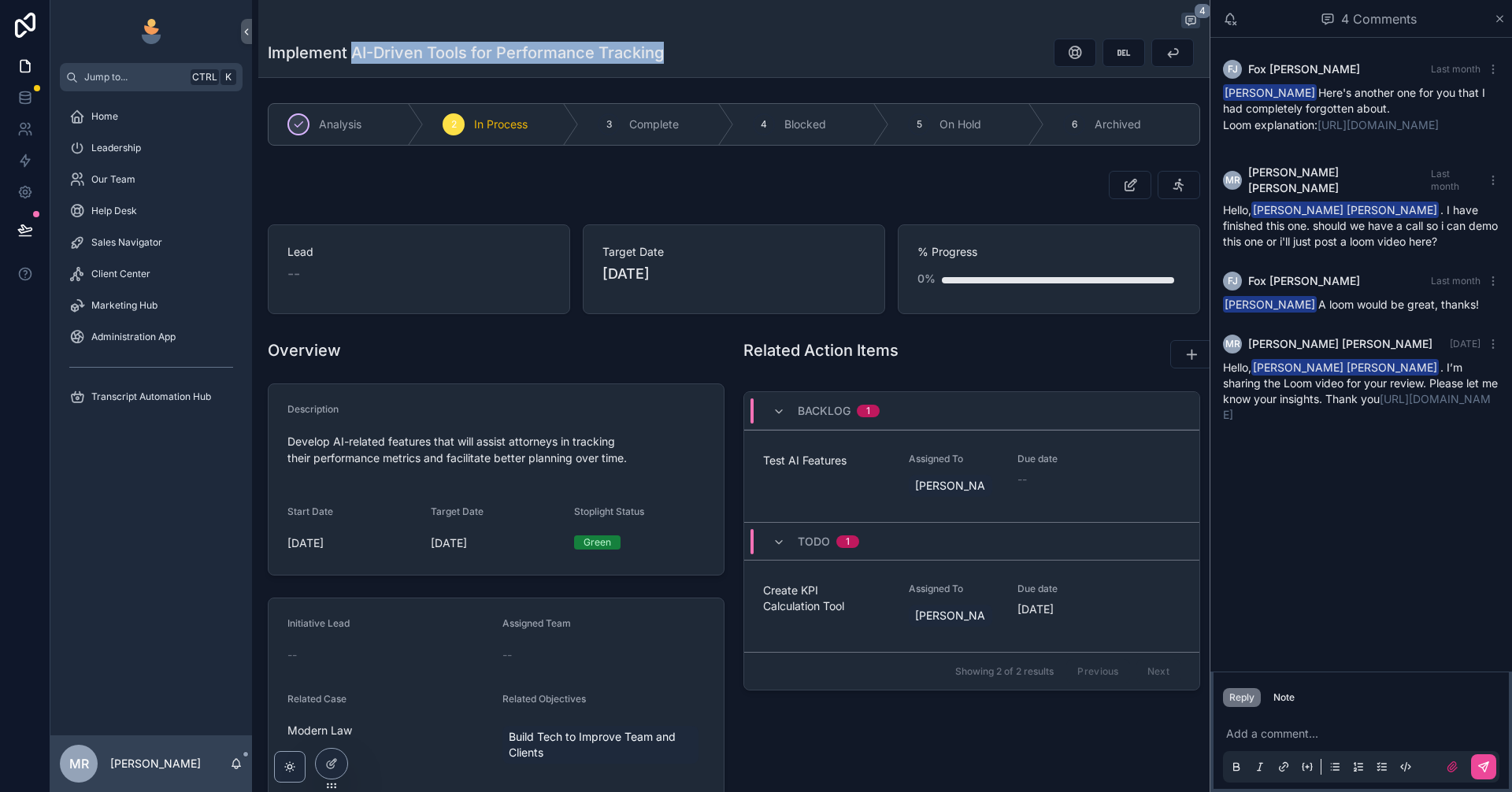
drag, startPoint x: 353, startPoint y: 49, endPoint x: 669, endPoint y: 48, distance: 316.0
click at [669, 48] on div "Implement AI-Driven Tools for Performance Tracking" at bounding box center [733, 52] width 932 height 30
copy h1 "AI-Driven Tools for Performance Tracking"
